Goal: Information Seeking & Learning: Check status

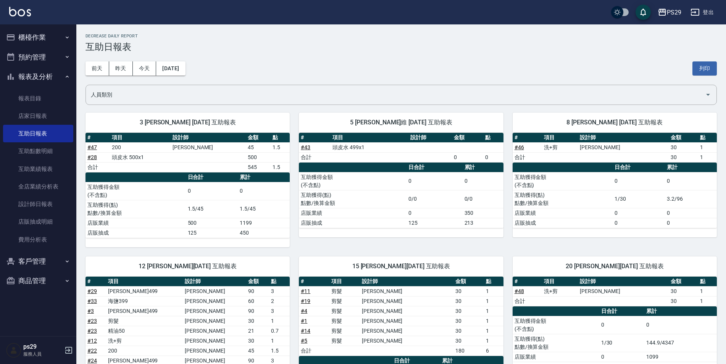
scroll to position [537, 0]
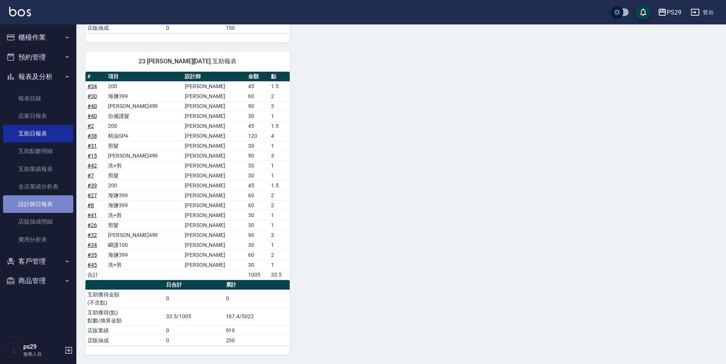
click at [32, 207] on link "設計師日報表" at bounding box center [38, 204] width 70 height 18
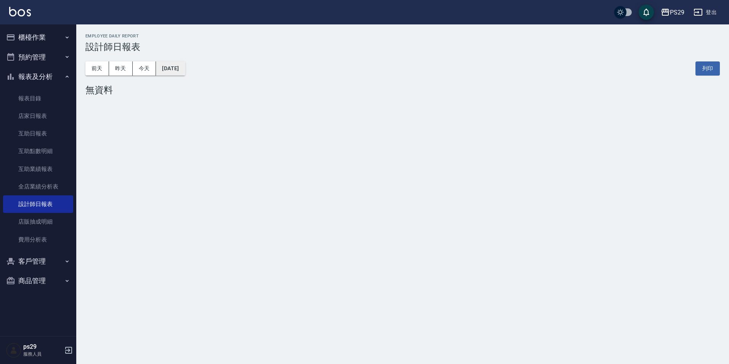
click at [183, 71] on button "[DATE]" at bounding box center [170, 68] width 29 height 14
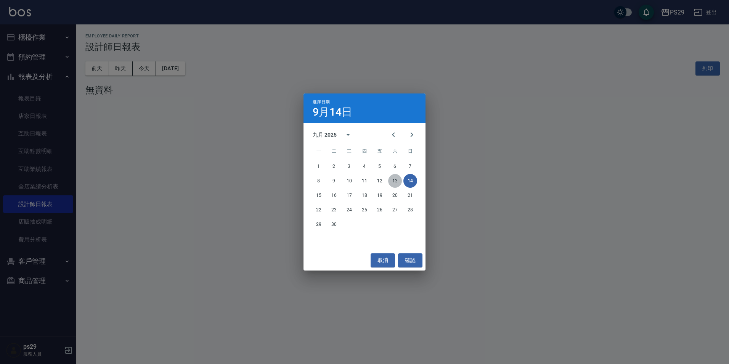
click at [396, 183] on button "13" at bounding box center [395, 181] width 14 height 14
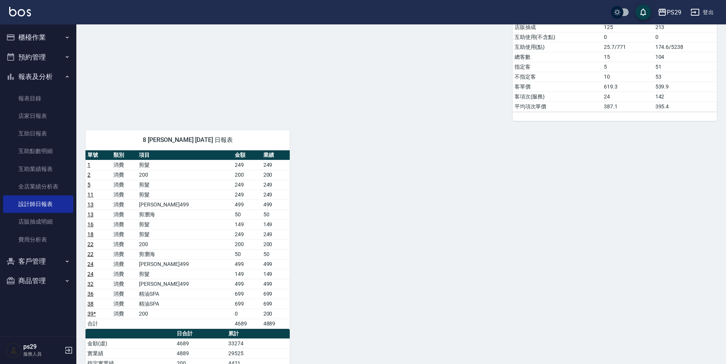
scroll to position [496, 0]
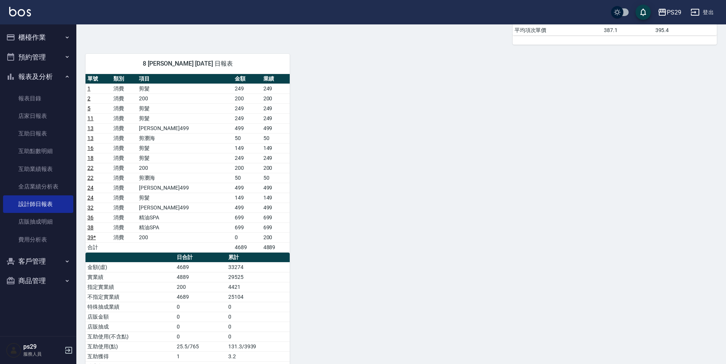
click at [44, 78] on button "報表及分析" at bounding box center [38, 77] width 70 height 20
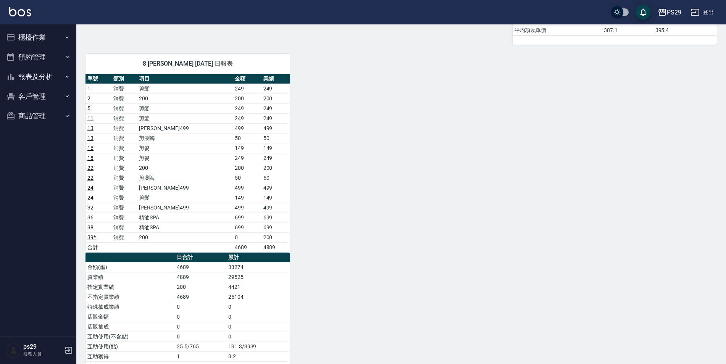
click at [47, 49] on button "預約管理" at bounding box center [38, 57] width 70 height 20
click at [55, 58] on button "預約管理" at bounding box center [38, 57] width 70 height 20
click at [56, 28] on button "櫃檯作業" at bounding box center [38, 37] width 70 height 20
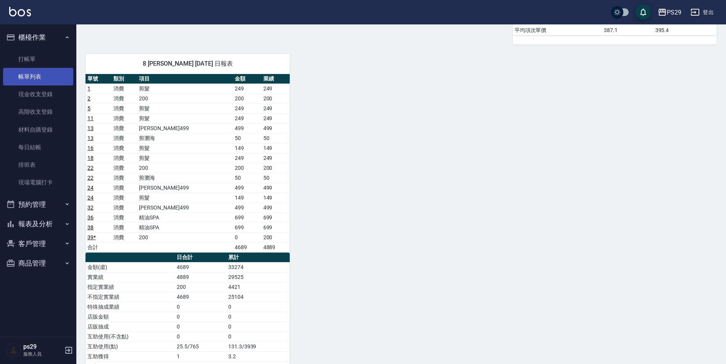
click at [48, 67] on link "打帳單" at bounding box center [38, 59] width 70 height 18
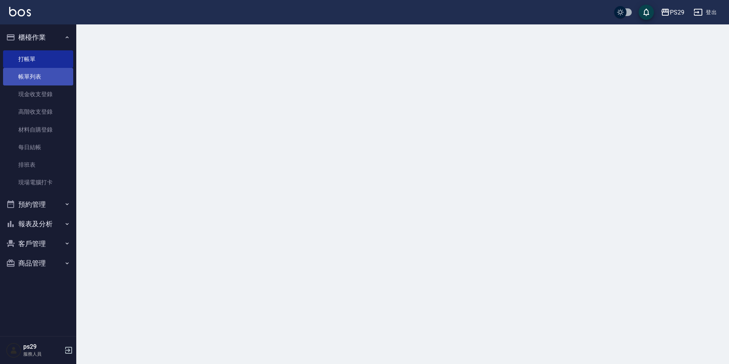
click at [47, 70] on link "帳單列表" at bounding box center [38, 77] width 70 height 18
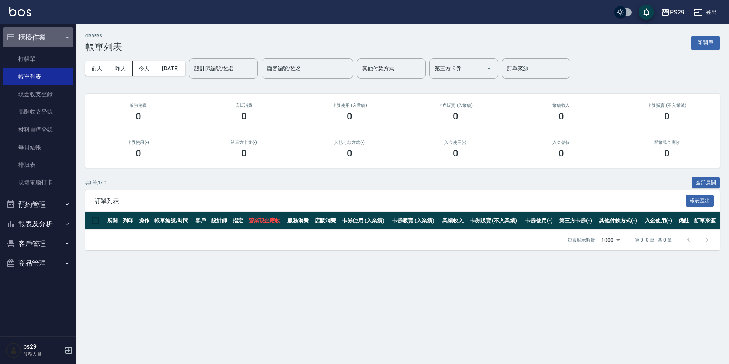
click at [47, 33] on button "櫃檯作業" at bounding box center [38, 37] width 70 height 20
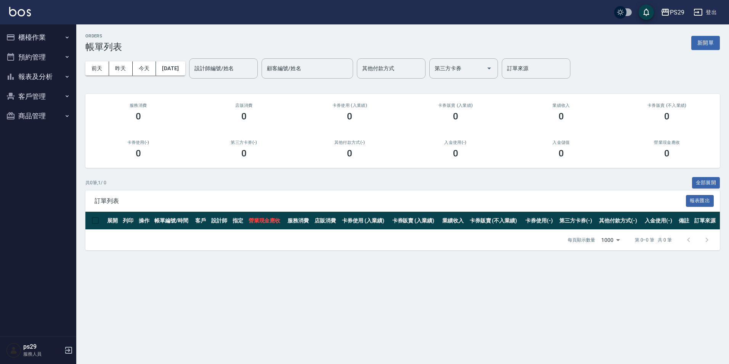
click at [56, 76] on button "報表及分析" at bounding box center [38, 77] width 70 height 20
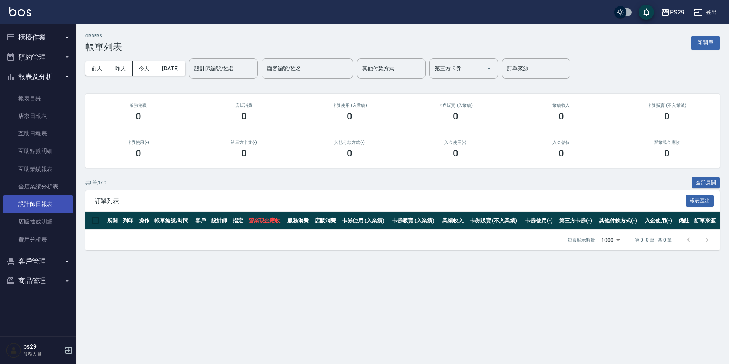
click at [36, 208] on link "設計師日報表" at bounding box center [38, 204] width 70 height 18
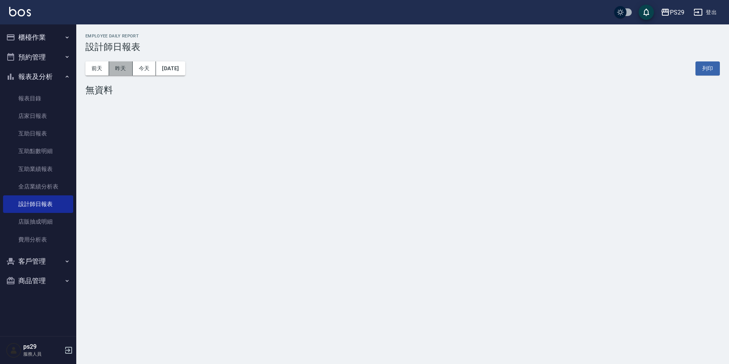
click at [116, 69] on button "昨天" at bounding box center [121, 68] width 24 height 14
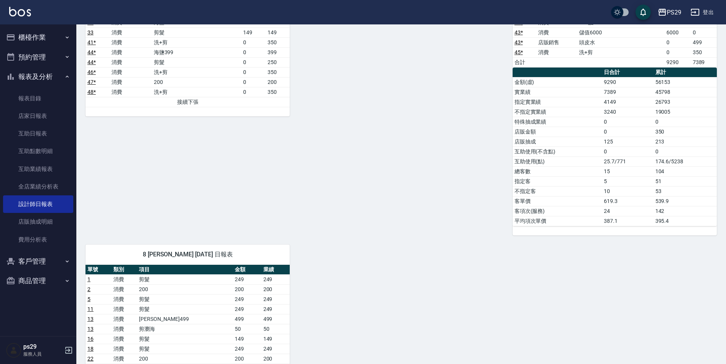
scroll to position [534, 0]
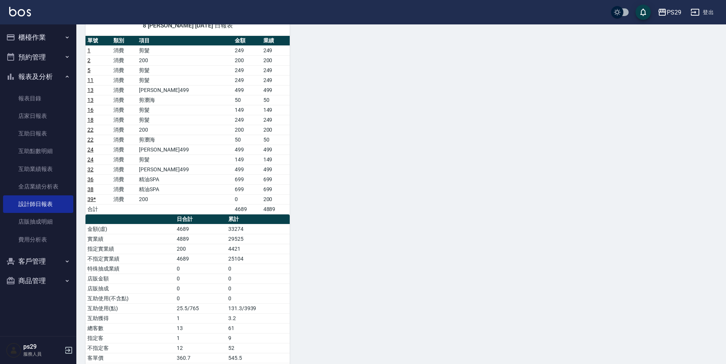
click at [91, 199] on link "39 *" at bounding box center [91, 199] width 8 height 6
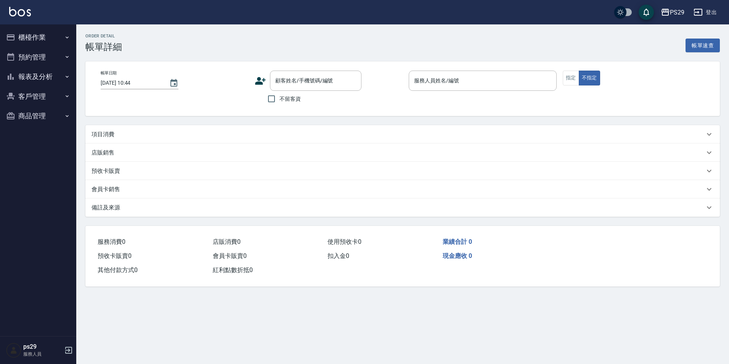
type input "2025/09/13 21:05"
type input "黃婕甯-8"
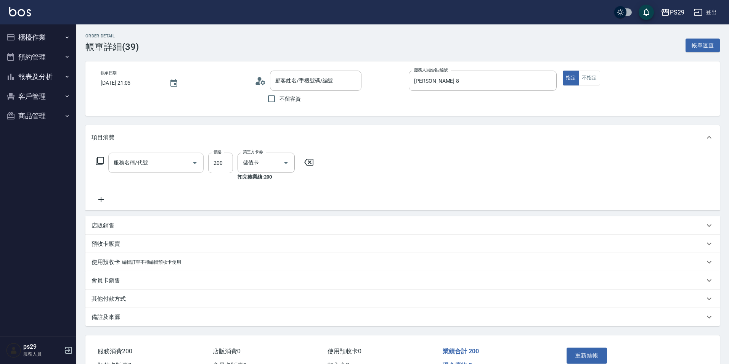
type input "新客人 姓名未設定/0/null"
type input "200(111)"
click at [105, 197] on icon at bounding box center [101, 199] width 19 height 9
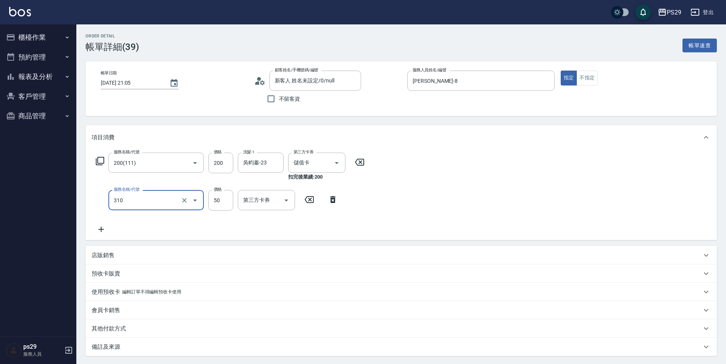
type input "剪瀏海(310)"
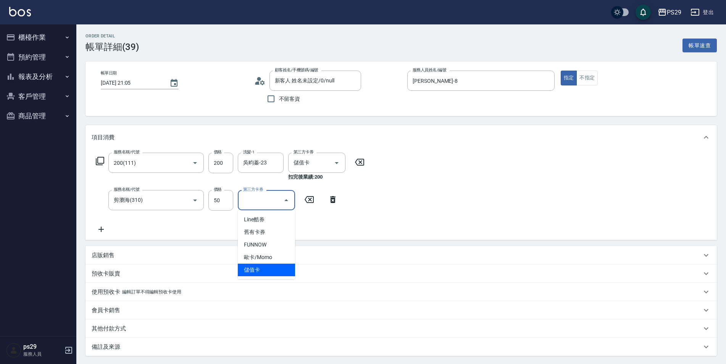
type input "儲值卡"
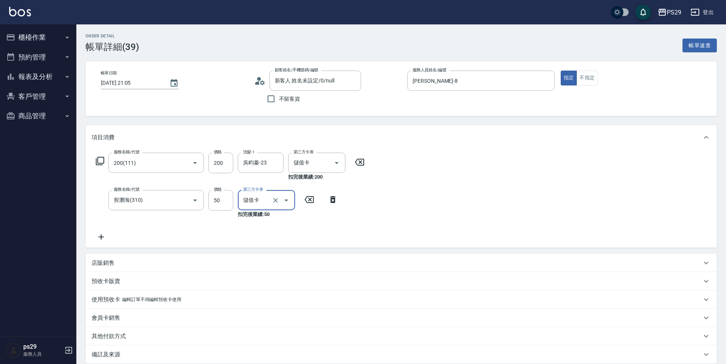
scroll to position [82, 0]
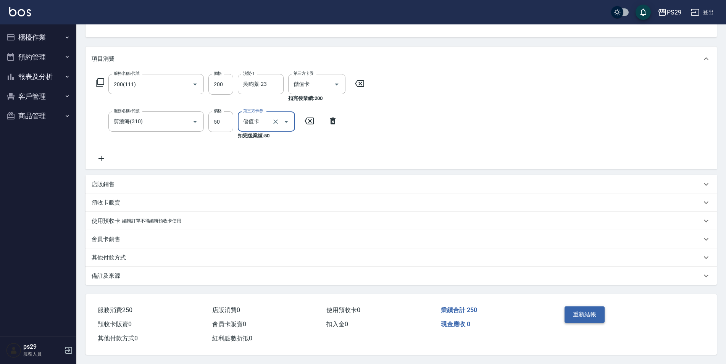
click at [603, 314] on button "重新結帳" at bounding box center [584, 314] width 40 height 16
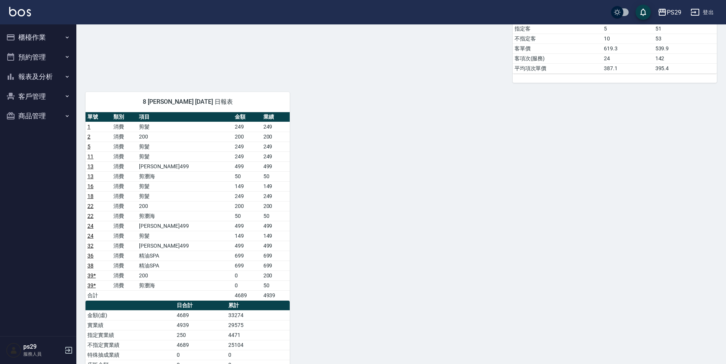
scroll to position [581, 0]
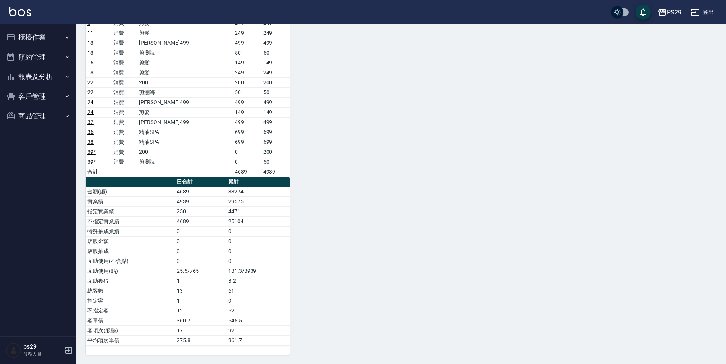
click at [12, 10] on img at bounding box center [20, 12] width 22 height 10
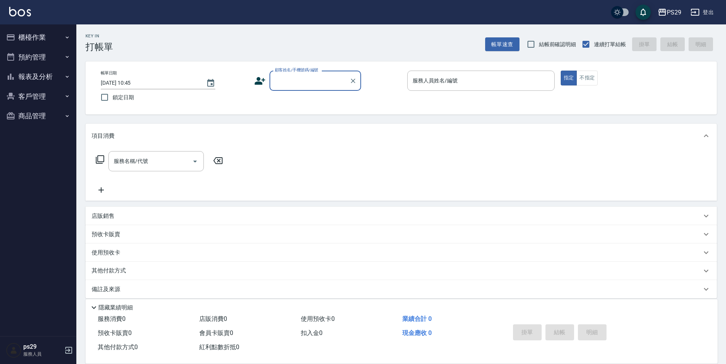
click at [25, 6] on div "PS29 登出" at bounding box center [363, 12] width 726 height 24
click at [24, 8] on img at bounding box center [20, 12] width 22 height 10
click at [24, 13] on img at bounding box center [20, 12] width 22 height 10
click at [15, 11] on img at bounding box center [20, 12] width 22 height 10
click at [26, 11] on img at bounding box center [20, 12] width 22 height 10
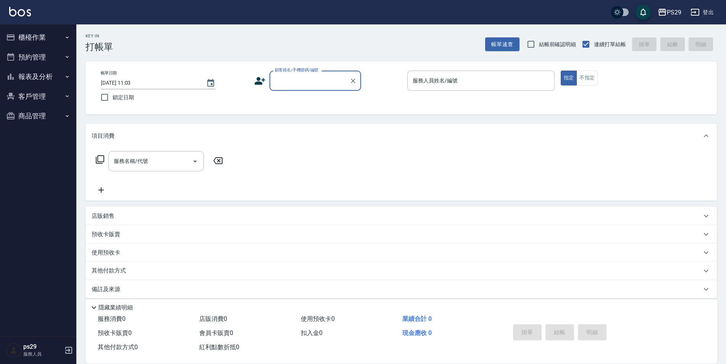
click at [19, 10] on img at bounding box center [20, 12] width 22 height 10
click at [19, 12] on img at bounding box center [20, 12] width 22 height 10
click at [37, 69] on button "報表及分析" at bounding box center [38, 77] width 70 height 20
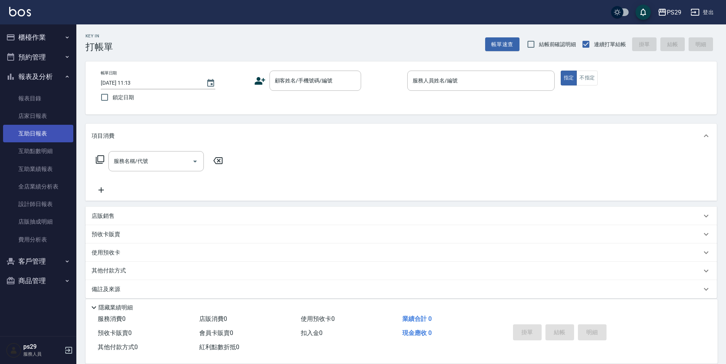
click at [36, 128] on link "互助日報表" at bounding box center [38, 134] width 70 height 18
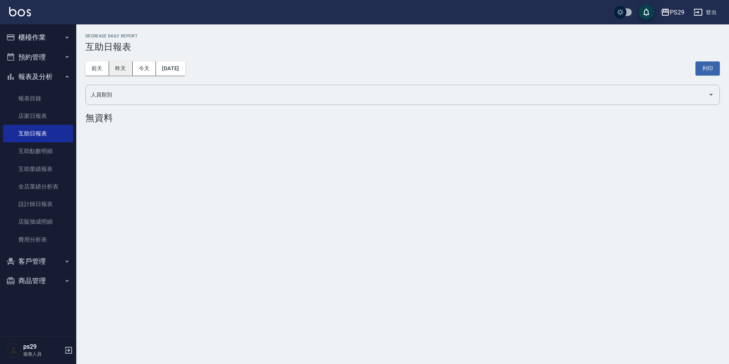
click at [121, 72] on button "昨天" at bounding box center [121, 68] width 24 height 14
